Goal: Task Accomplishment & Management: Complete application form

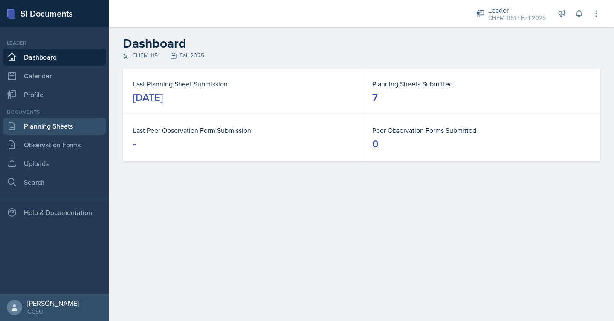
click at [88, 127] on link "Planning Sheets" at bounding box center [54, 126] width 102 height 17
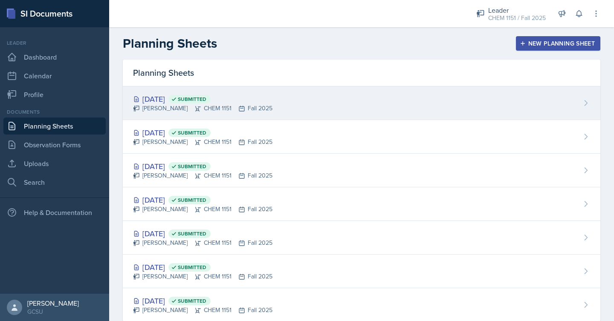
click at [396, 98] on div "[DATE] Submitted [PERSON_NAME] CHEM 1151 Fall 2025" at bounding box center [361, 104] width 477 height 34
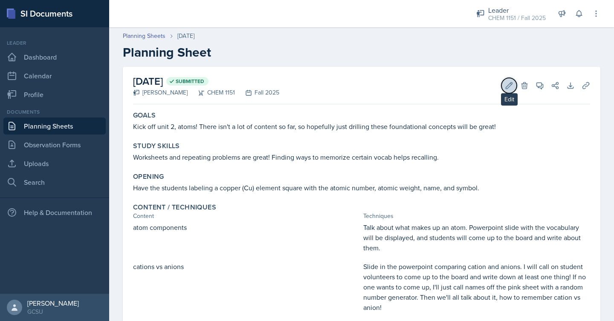
click at [508, 87] on icon at bounding box center [509, 85] width 6 height 6
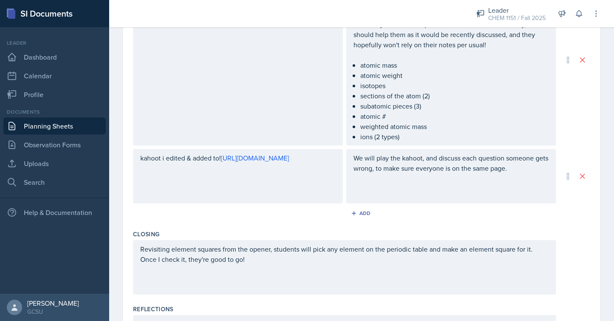
scroll to position [552, 0]
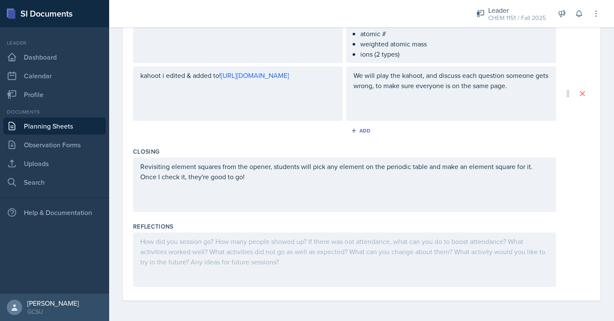
click at [302, 264] on div at bounding box center [344, 260] width 423 height 55
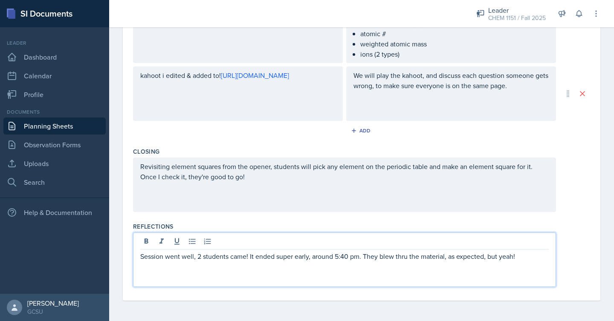
scroll to position [0, 0]
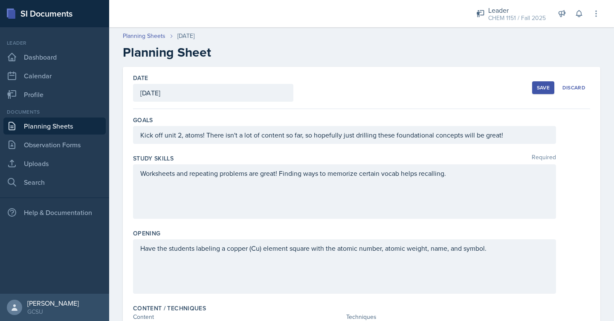
click at [538, 82] on button "Save" at bounding box center [543, 87] width 22 height 13
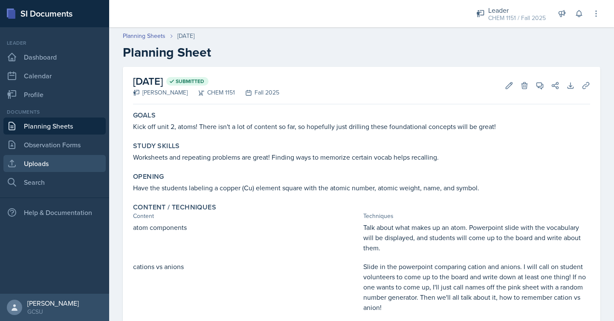
click at [27, 168] on link "Uploads" at bounding box center [54, 163] width 102 height 17
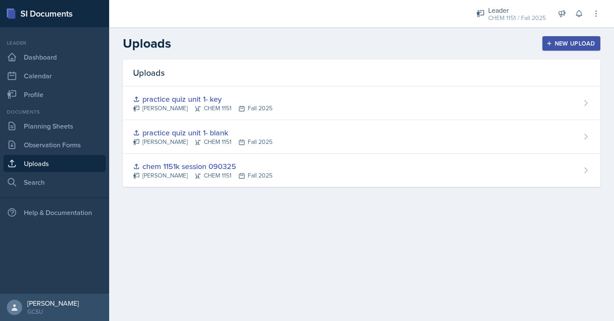
click at [589, 49] on button "New Upload" at bounding box center [571, 43] width 58 height 14
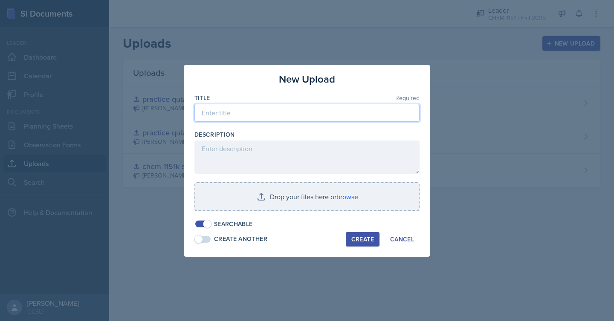
click at [339, 115] on input at bounding box center [306, 113] width 225 height 18
click at [202, 112] on input "atom session" at bounding box center [306, 113] width 225 height 18
click at [239, 114] on input "intro to atom session" at bounding box center [306, 113] width 225 height 18
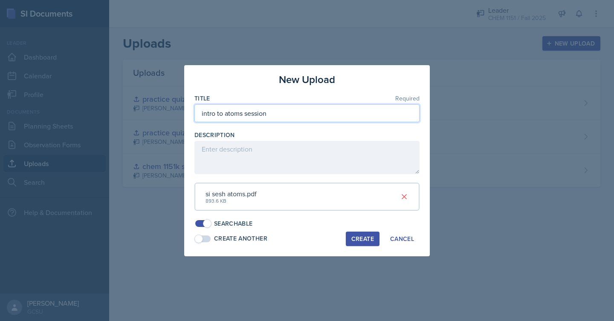
type input "intro to atoms session"
click at [348, 239] on button "Create" at bounding box center [363, 239] width 34 height 14
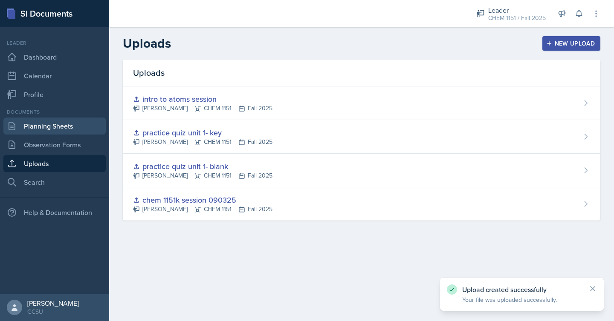
click at [82, 129] on link "Planning Sheets" at bounding box center [54, 126] width 102 height 17
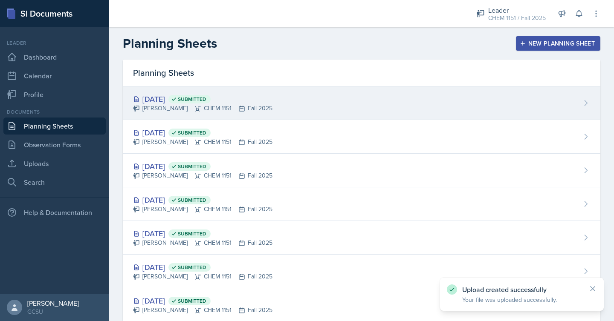
click at [387, 99] on div "[DATE] Submitted [PERSON_NAME] CHEM 1151 Fall 2025" at bounding box center [361, 104] width 477 height 34
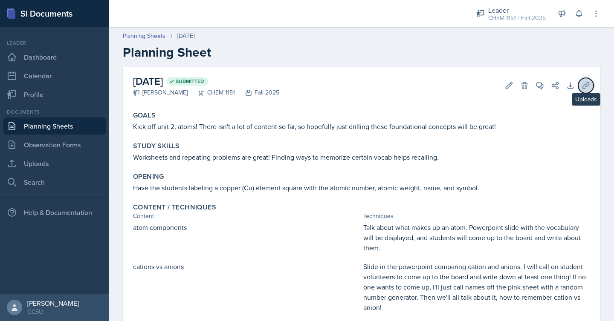
click at [586, 86] on icon at bounding box center [585, 85] width 6 height 6
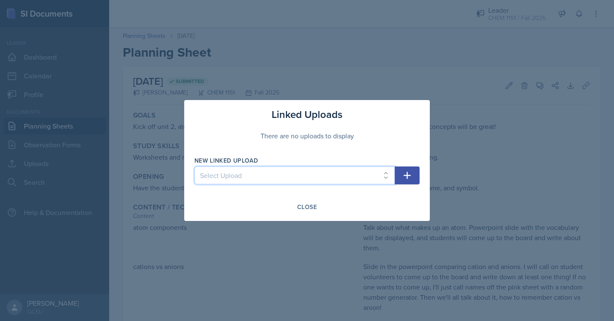
click at [369, 173] on select "Select Upload chem 1151k session 090325 practice quiz unit 1- blank practice qu…" at bounding box center [294, 176] width 200 height 18
select select "5453b04c-e3d5-4344-9df6-a9625e288afa"
click at [194, 167] on select "Select Upload chem 1151k session 090325 practice quiz unit 1- blank practice qu…" at bounding box center [294, 176] width 200 height 18
click at [309, 208] on div "Close" at bounding box center [307, 207] width 20 height 7
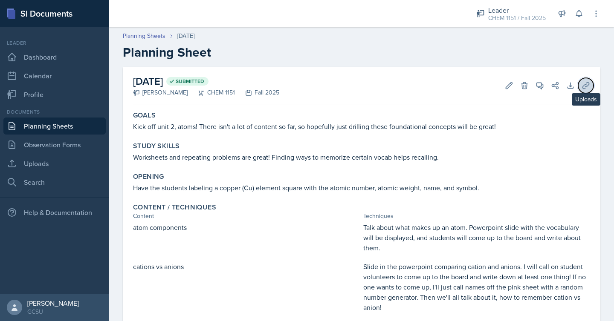
click at [581, 84] on icon at bounding box center [585, 85] width 9 height 9
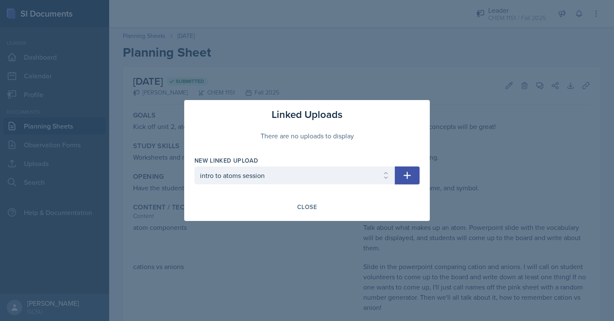
click at [404, 175] on icon "button" at bounding box center [407, 175] width 10 height 10
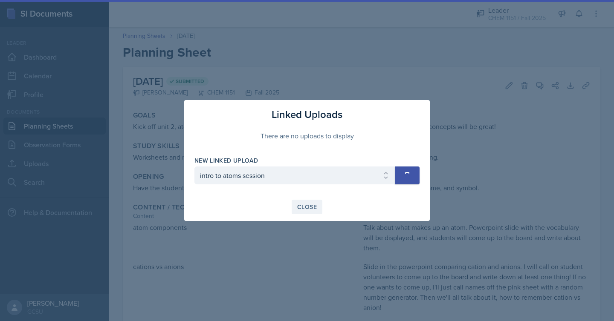
select select
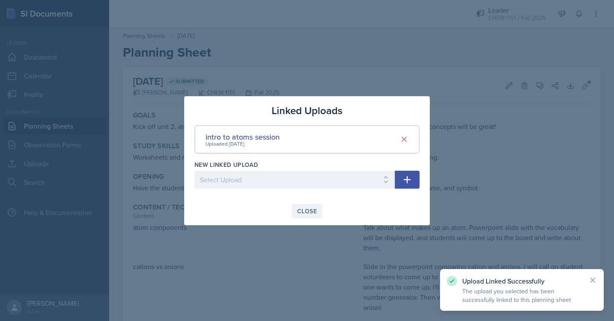
click at [297, 211] on div "Close" at bounding box center [307, 211] width 20 height 7
